Goal: Task Accomplishment & Management: Manage account settings

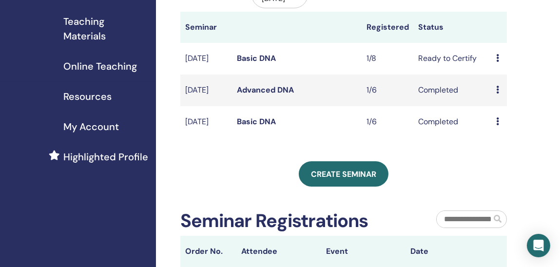
scroll to position [97, 0]
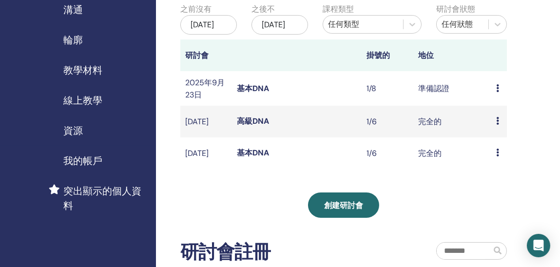
click at [432, 218] on div "創建研討會" at bounding box center [343, 204] width 326 height 25
click at [498, 92] on icon at bounding box center [497, 88] width 3 height 8
click at [496, 102] on font "預覽" at bounding box center [497, 103] width 16 height 10
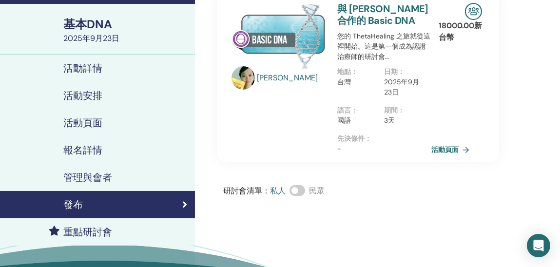
scroll to position [97, 0]
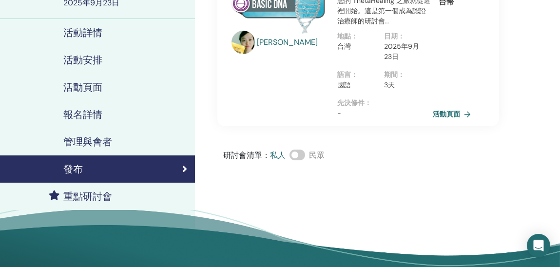
click at [452, 114] on font "活動頁面" at bounding box center [446, 114] width 27 height 9
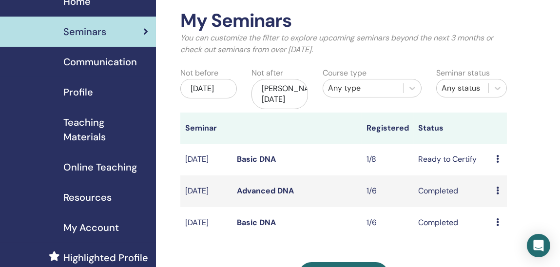
scroll to position [97, 0]
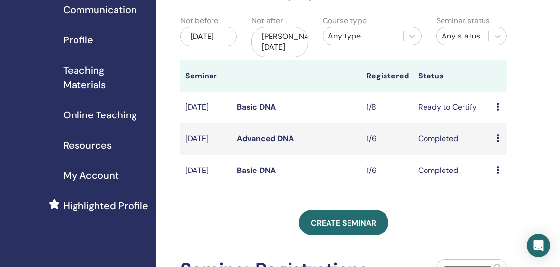
click at [497, 145] on div "Preview Attendees" at bounding box center [499, 139] width 6 height 12
click at [539, 130] on div "My Seminars You can customize the filter to explore upcoming seminars beyond th…" at bounding box center [375, 193] width 439 height 518
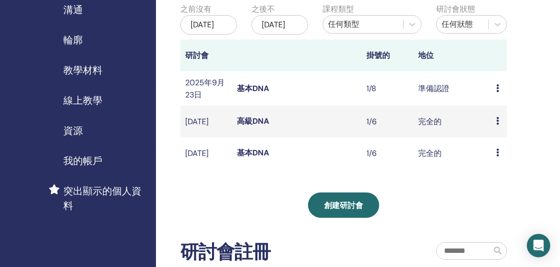
click at [497, 125] on icon at bounding box center [497, 121] width 3 height 8
click at [515, 178] on div "我的研討會 您可以自訂濾鏡來探索未來 3 個月後即將舉行的研討會，或查看 3 個月前舉行的研討會。 之前沒有 2025年7月1日 之後不 2026年1月1日 …" at bounding box center [375, 184] width 439 height 501
click at [493, 168] on td "預覽 與會者" at bounding box center [499, 153] width 16 height 32
click at [496, 156] on icon at bounding box center [497, 153] width 3 height 8
click at [496, 92] on icon at bounding box center [497, 88] width 3 height 8
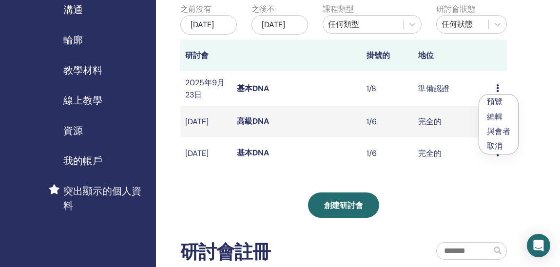
click at [429, 93] on font "準備認證" at bounding box center [434, 88] width 31 height 10
click at [498, 92] on icon at bounding box center [497, 88] width 3 height 8
click at [506, 133] on font "與會者" at bounding box center [500, 133] width 23 height 10
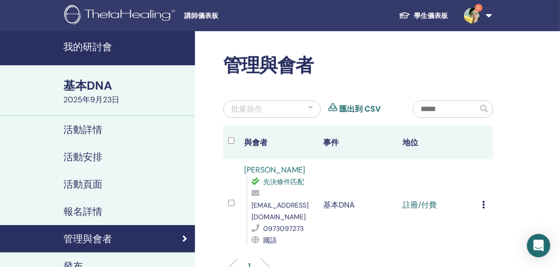
click at [480, 198] on td "取消註冊 不自動認證 標記為已付款 標記為未付款 標記為缺席 完成並證明 下載證書" at bounding box center [485, 205] width 16 height 92
click at [485, 199] on div "取消註冊 不自動認證 標記為已付款 標記為未付款 標記為缺席 完成並證明 下載證書" at bounding box center [485, 205] width 6 height 12
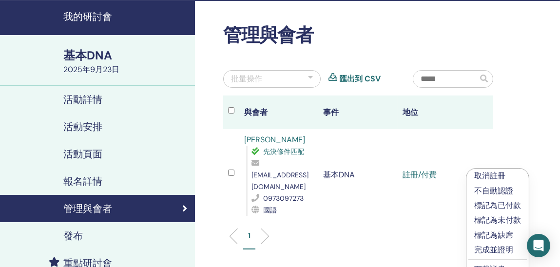
scroll to position [48, 0]
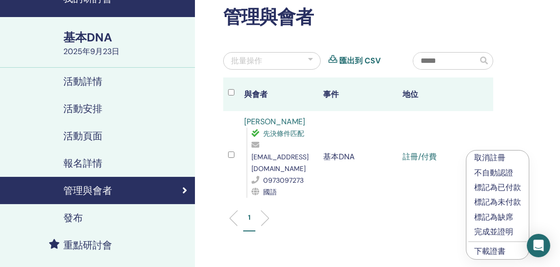
click at [496, 187] on font "標記為已付款" at bounding box center [497, 187] width 47 height 10
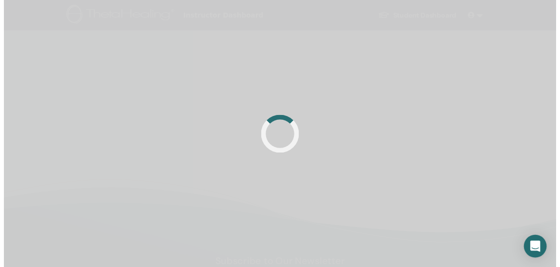
scroll to position [48, 0]
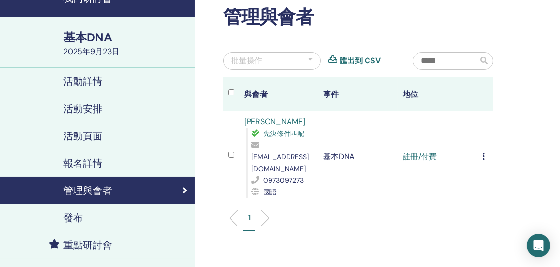
click at [484, 153] on icon at bounding box center [483, 157] width 3 height 8
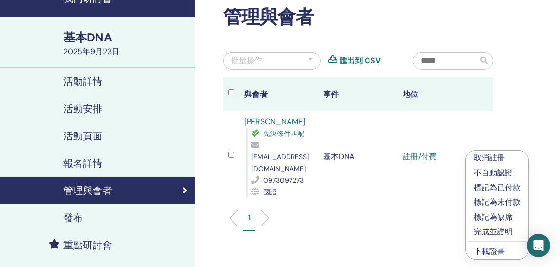
click at [488, 232] on font "完成並證明" at bounding box center [493, 232] width 39 height 10
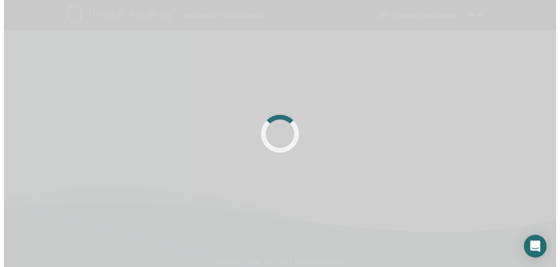
scroll to position [48, 0]
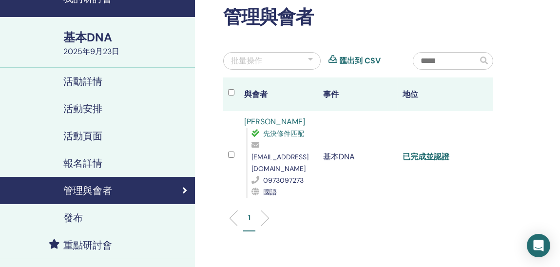
click at [426, 152] on font "已完成並認證" at bounding box center [425, 157] width 47 height 10
click at [417, 216] on ul "1" at bounding box center [357, 221] width 253 height 19
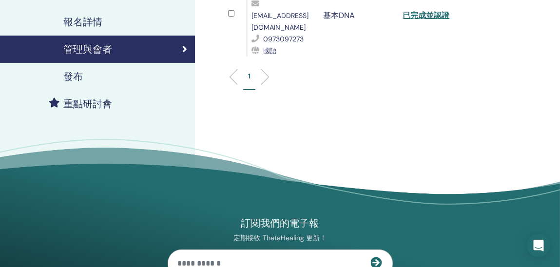
scroll to position [97, 0]
